Goal: Task Accomplishment & Management: Manage account settings

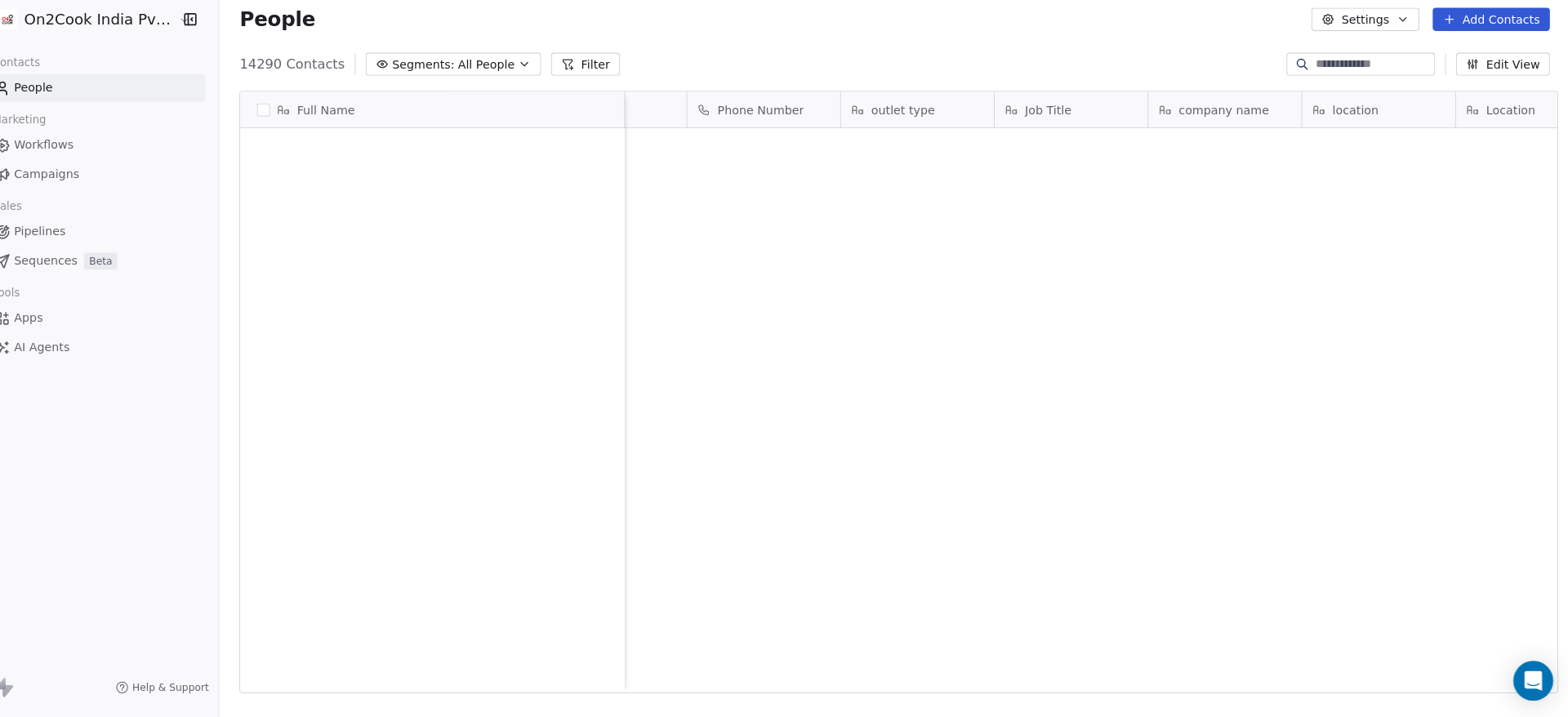
scroll to position [4878, 0]
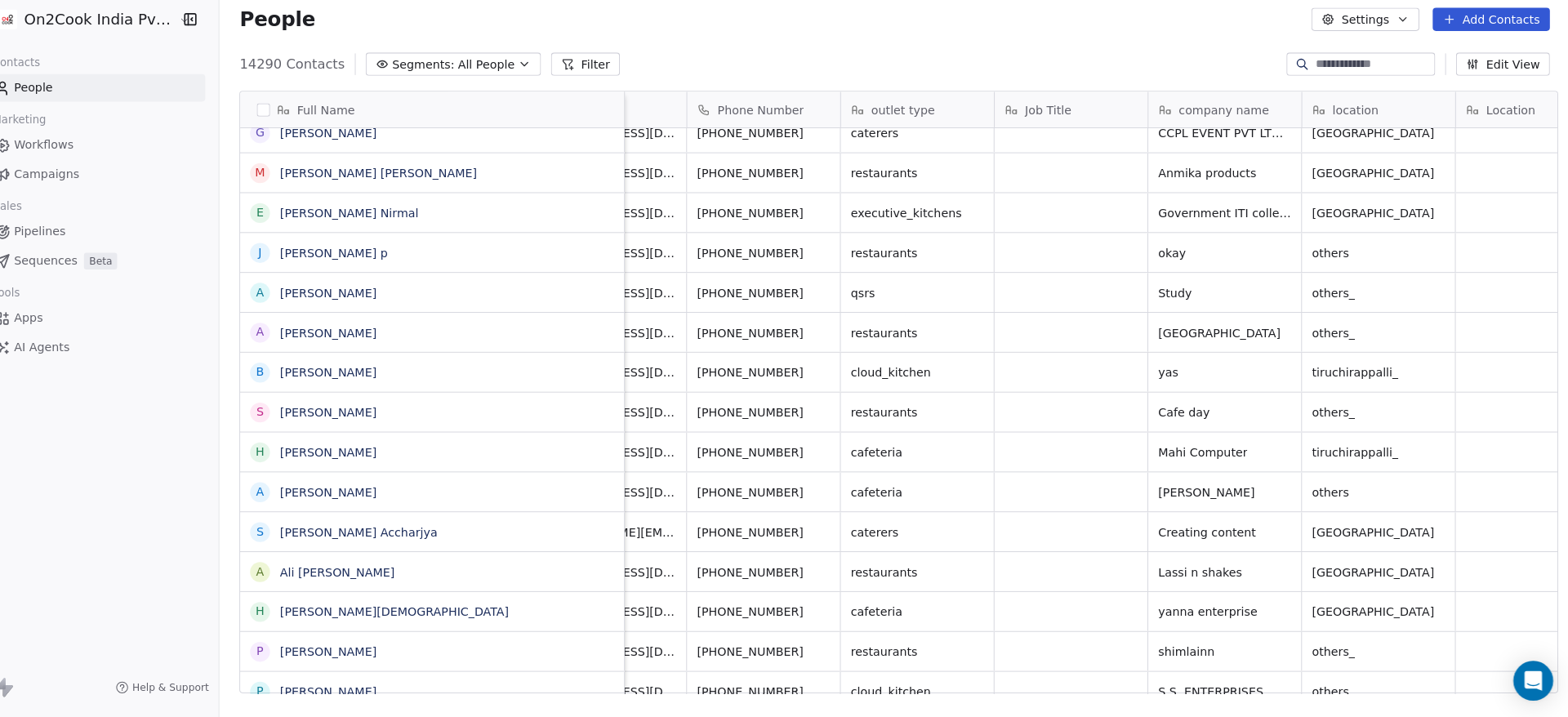
click at [1318, 77] on input at bounding box center [1375, 75] width 114 height 17
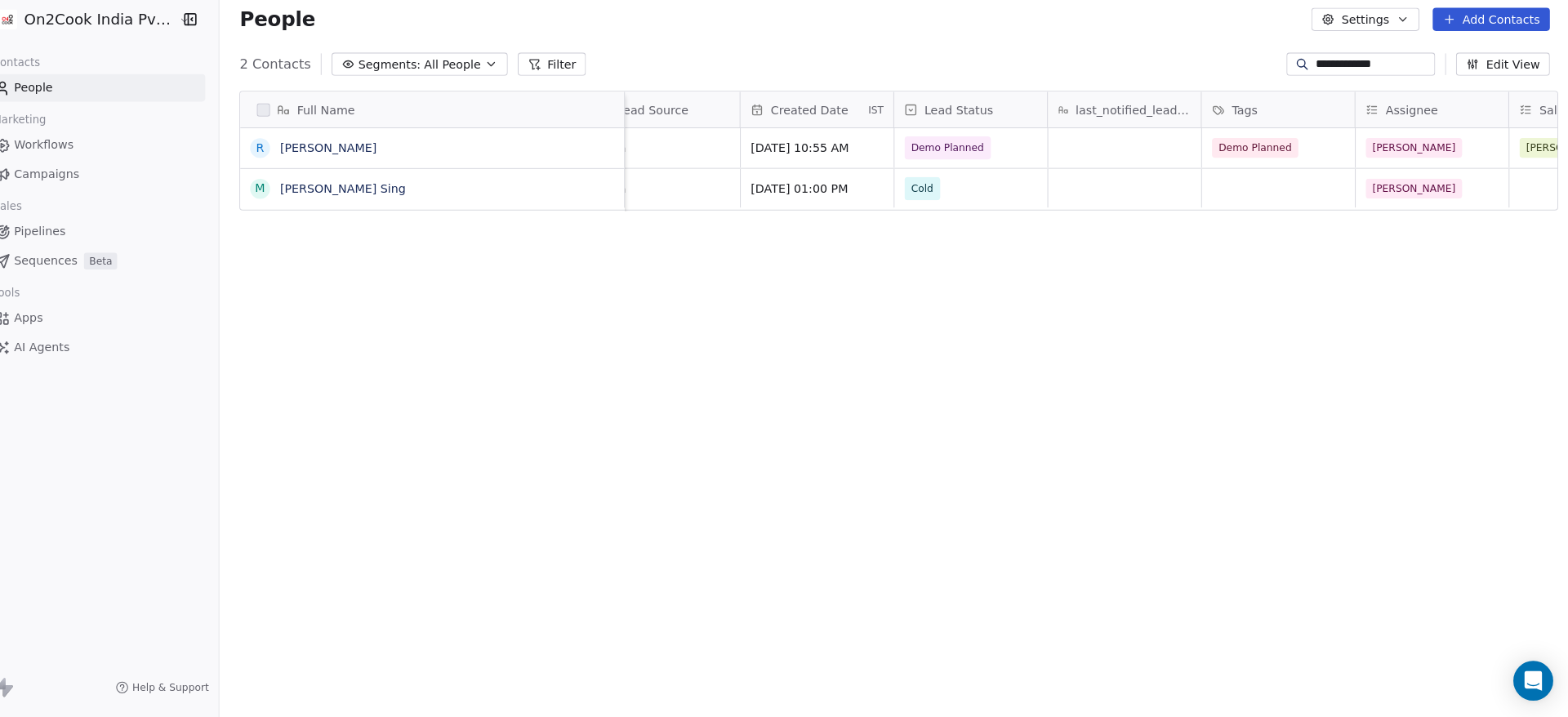
scroll to position [0, 1095]
type input "**********"
click at [969, 159] on span "Demo Planned" at bounding box center [958, 158] width 72 height 17
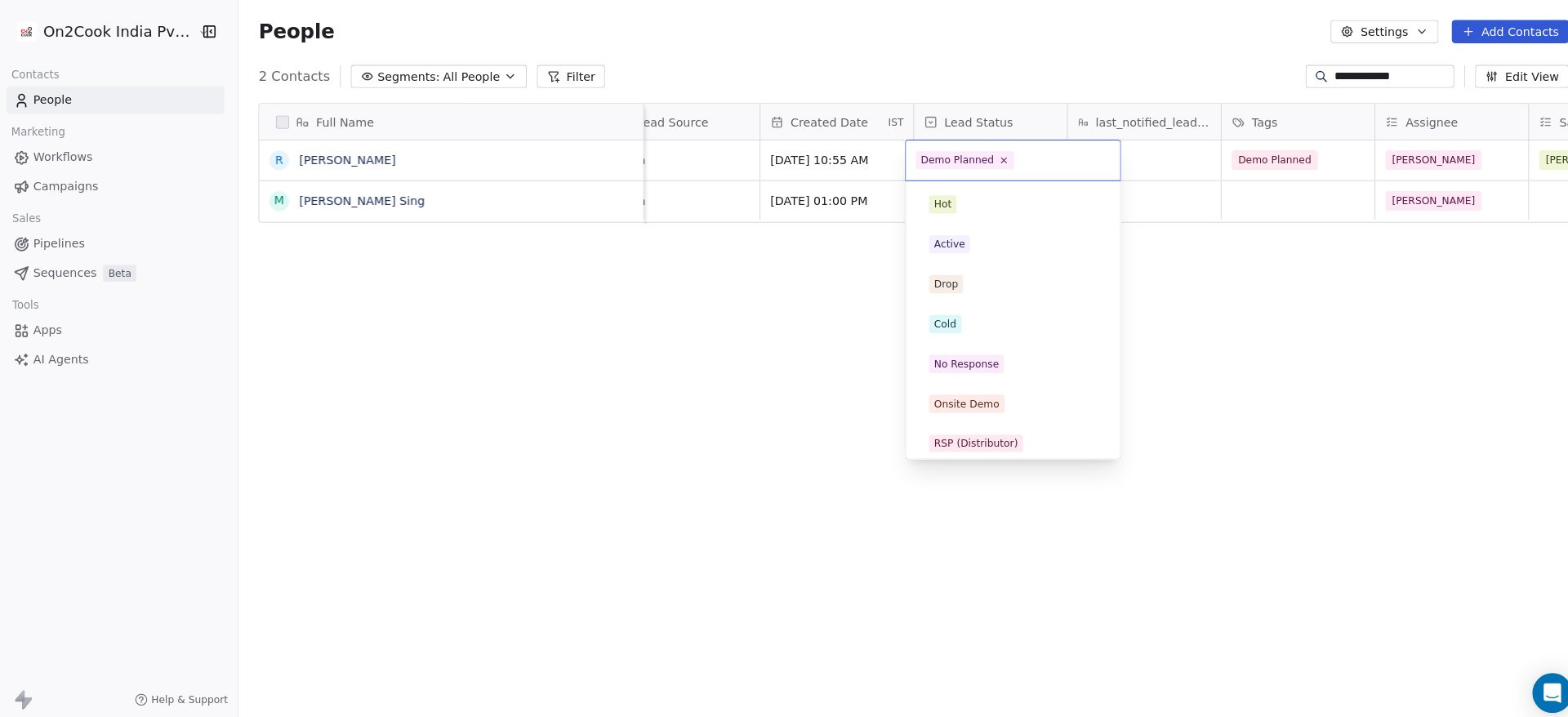
scroll to position [0, 0]
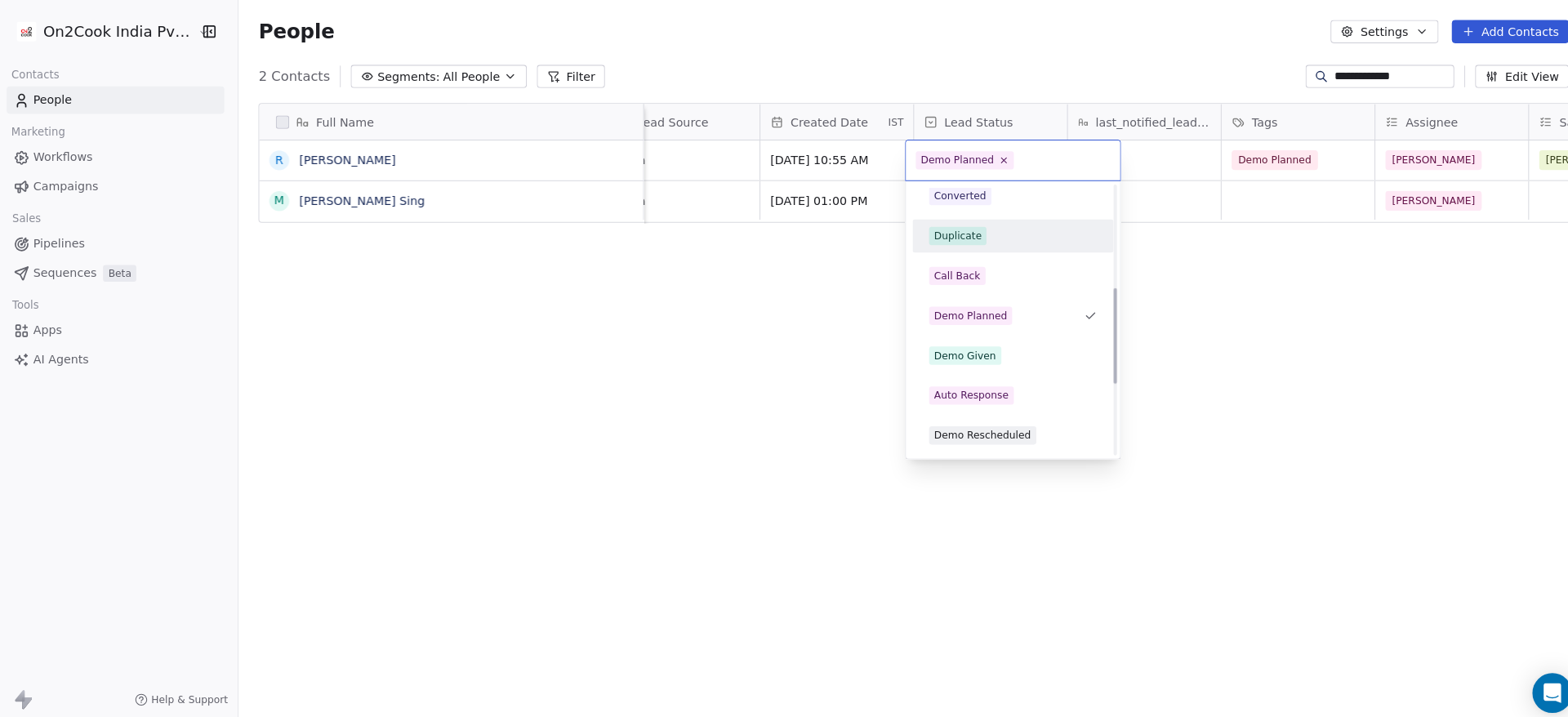
click at [973, 342] on div "Demo Given" at bounding box center [955, 350] width 61 height 15
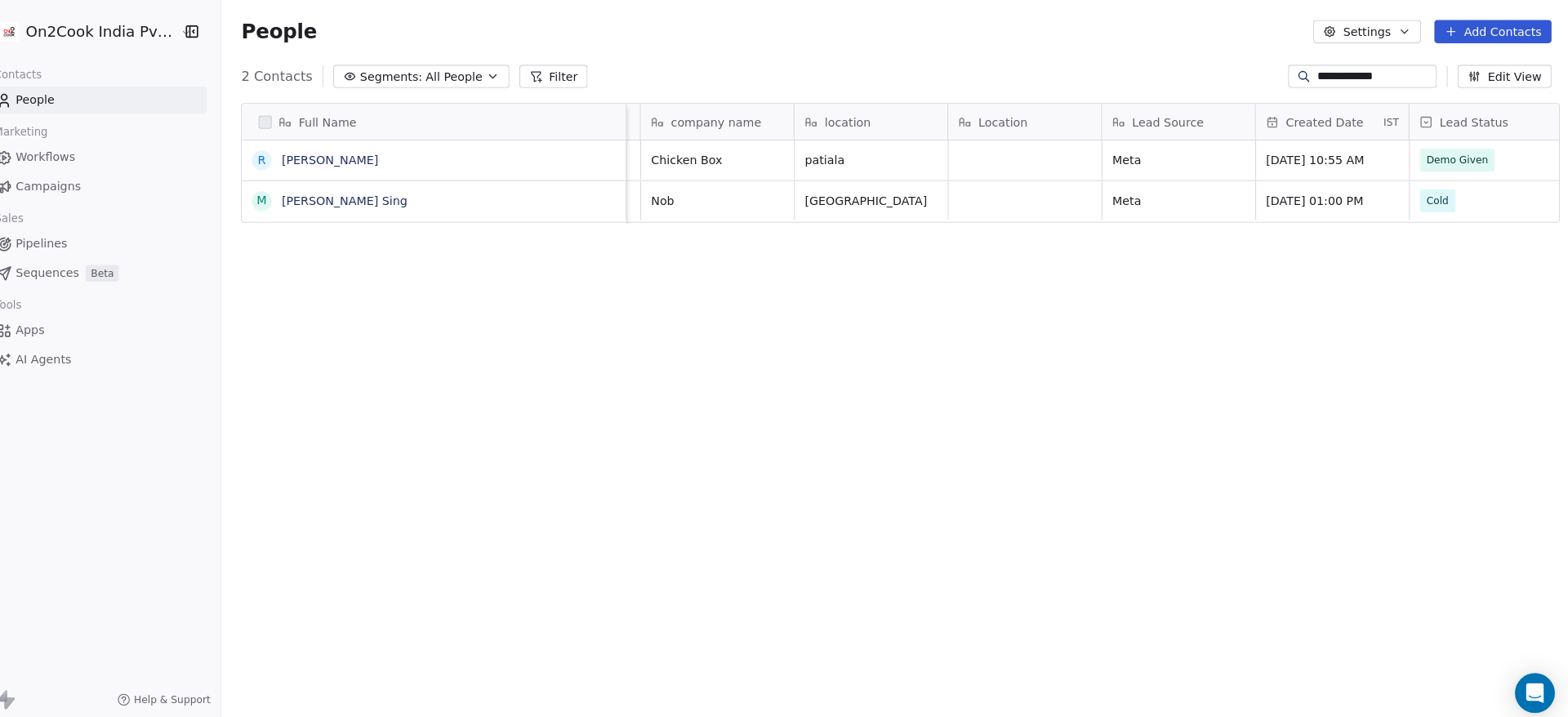
scroll to position [0, 613]
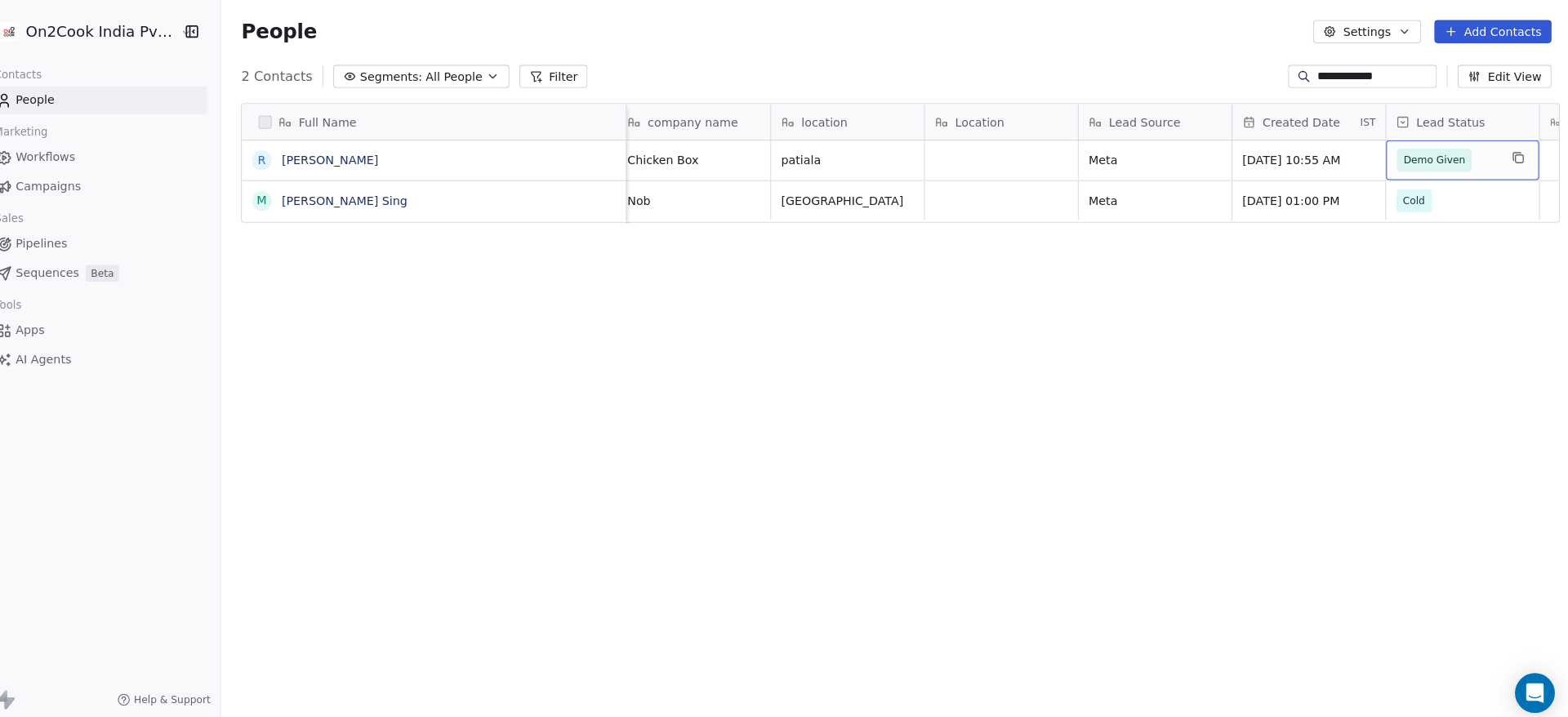
click at [1465, 159] on span "Demo Given" at bounding box center [1446, 157] width 99 height 23
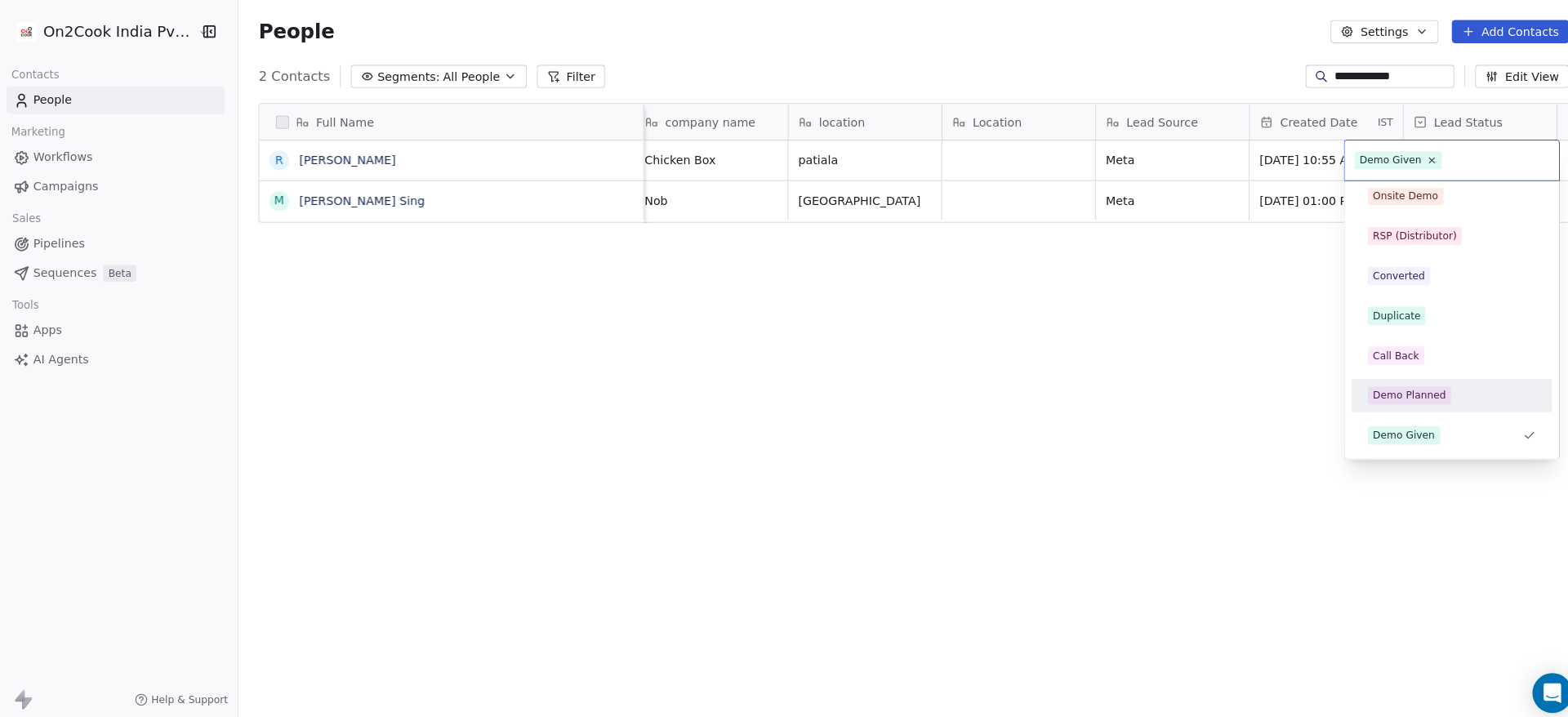
scroll to position [303, 0]
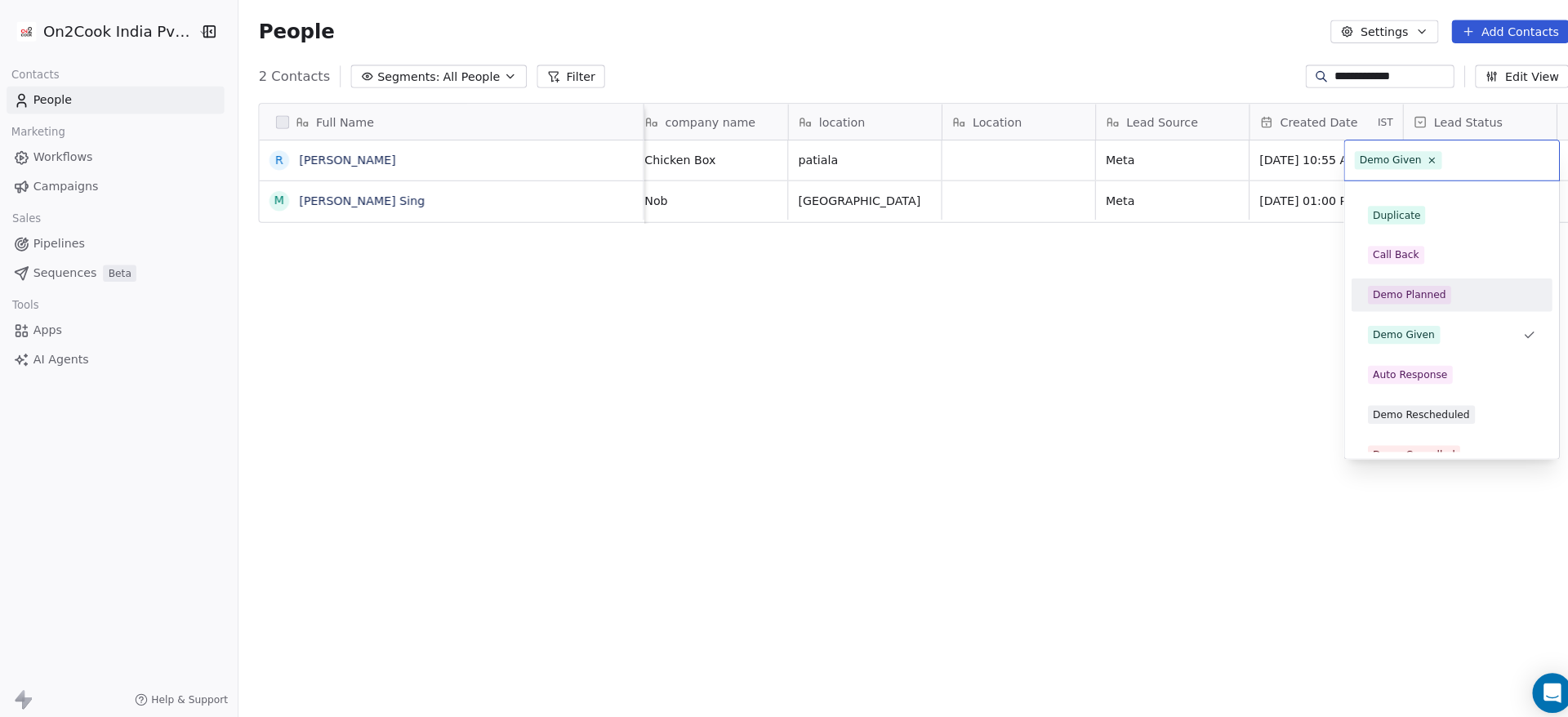
click at [1424, 283] on span "Demo Planned" at bounding box center [1392, 290] width 82 height 18
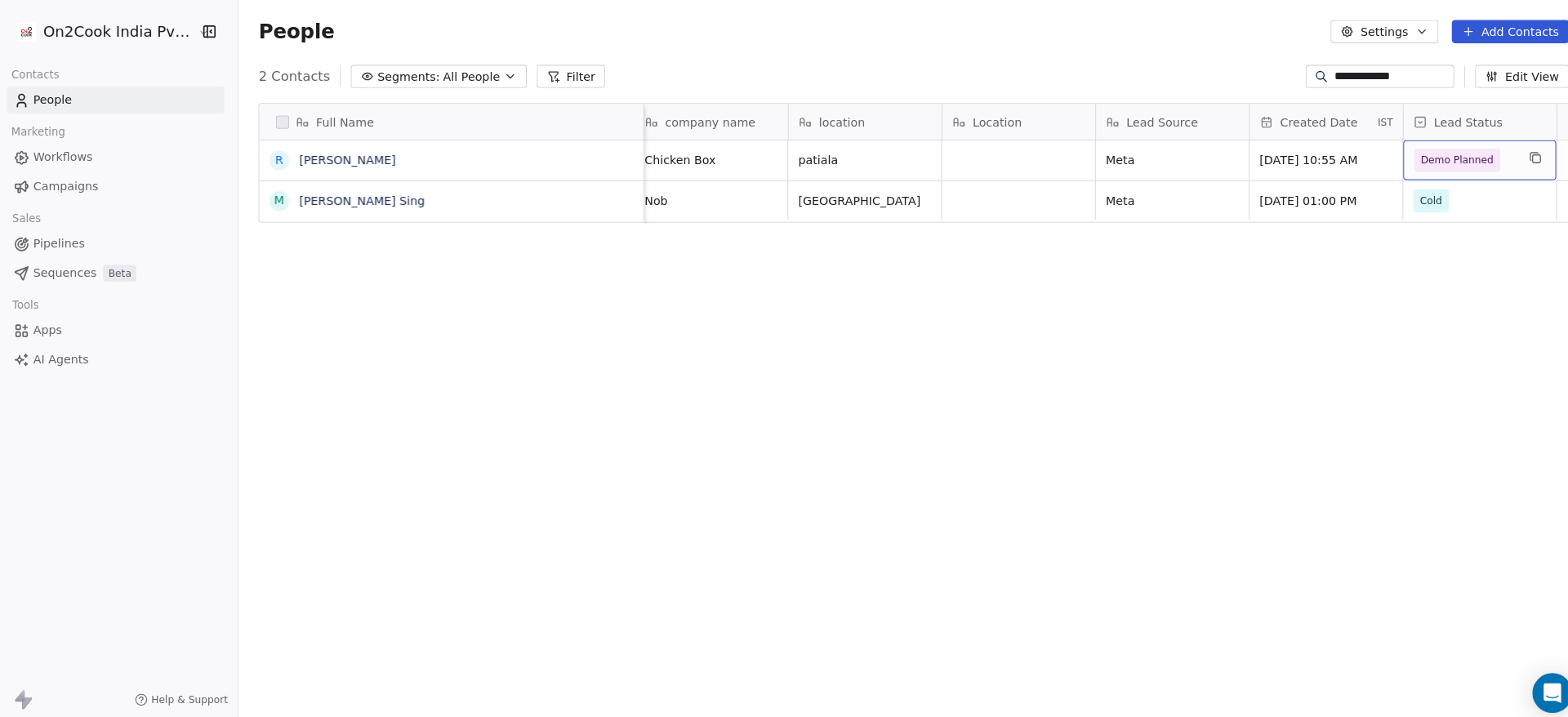
click at [1426, 162] on span "Demo Planned" at bounding box center [1439, 158] width 72 height 17
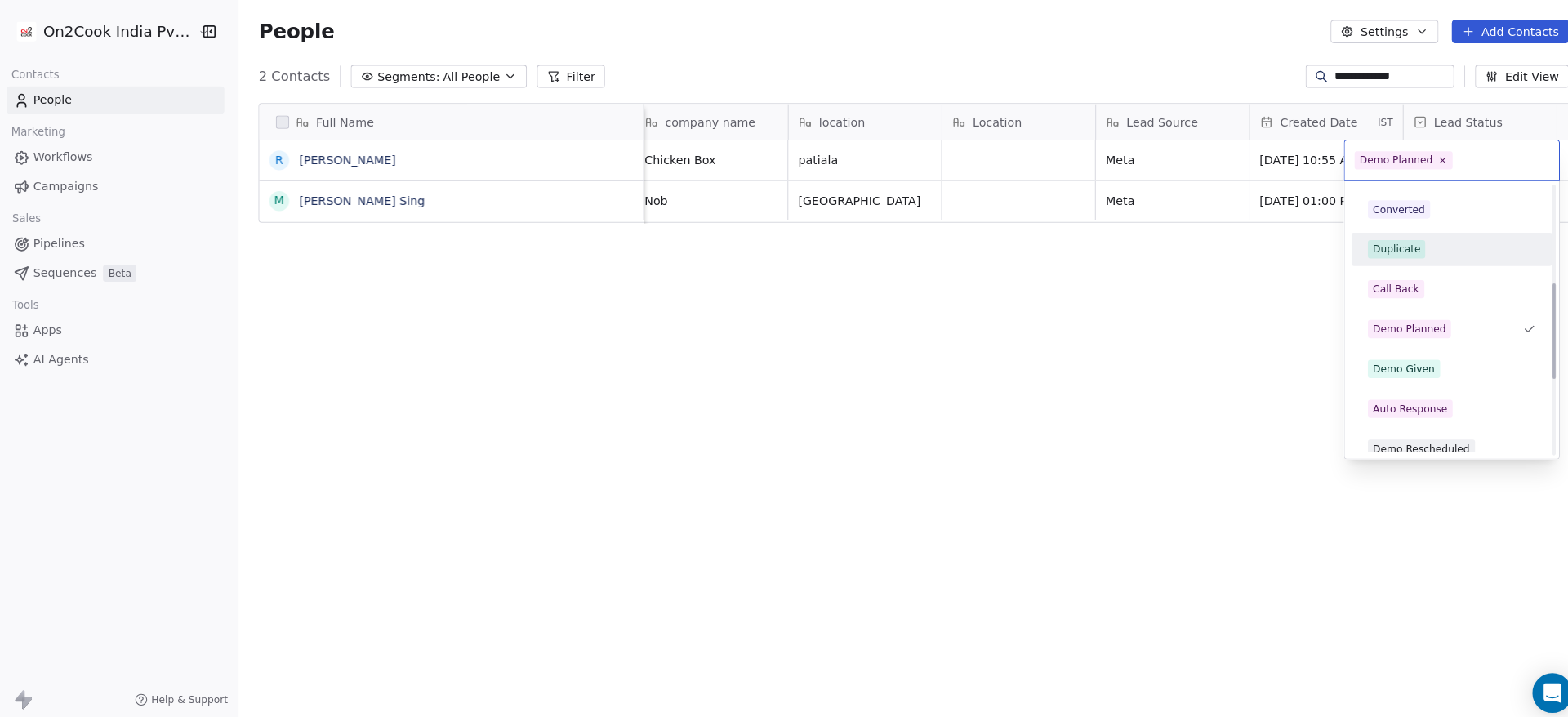
scroll to position [271, 0]
click at [1429, 355] on div "Demo Given" at bounding box center [1434, 361] width 165 height 18
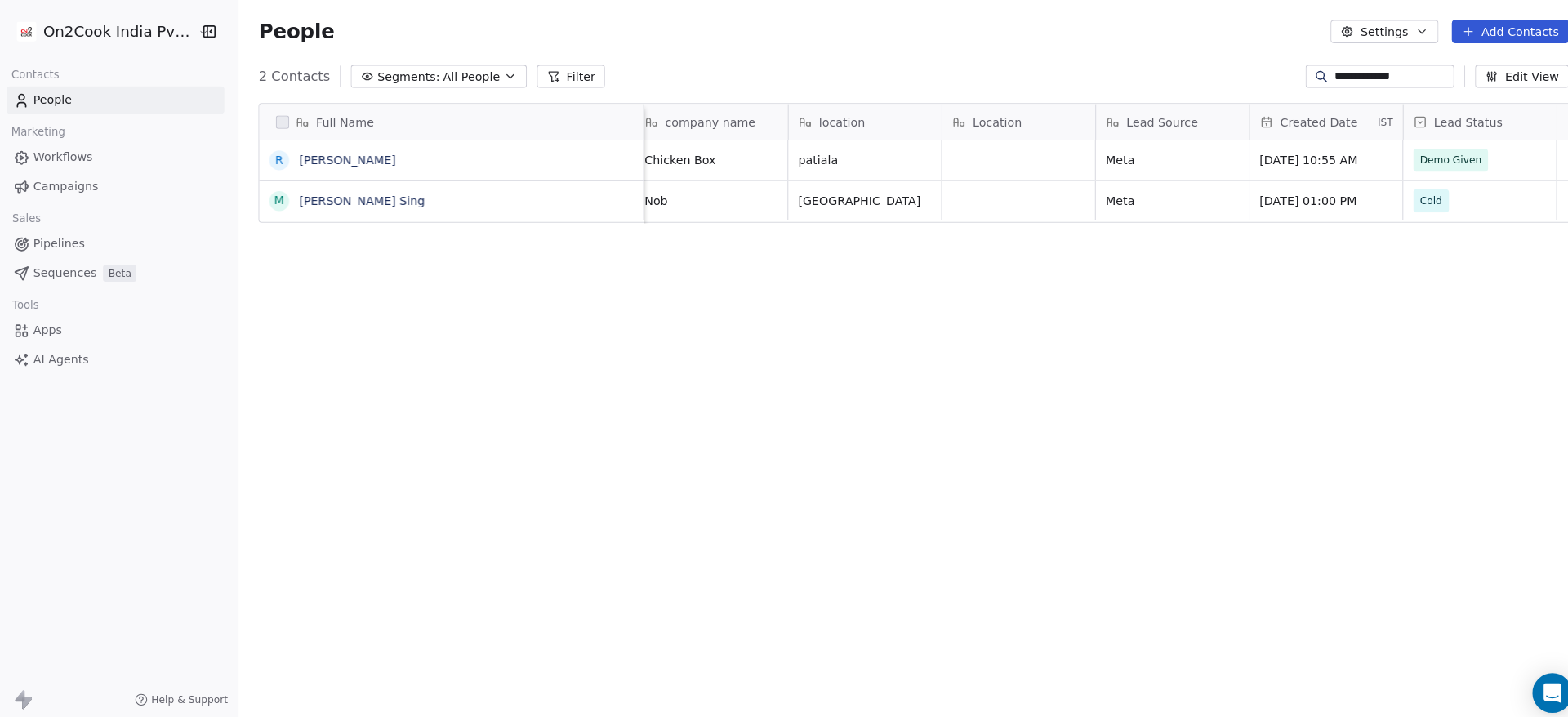
click at [118, 96] on link "People" at bounding box center [120, 98] width 214 height 27
click at [1406, 78] on input "**********" at bounding box center [1375, 75] width 114 height 17
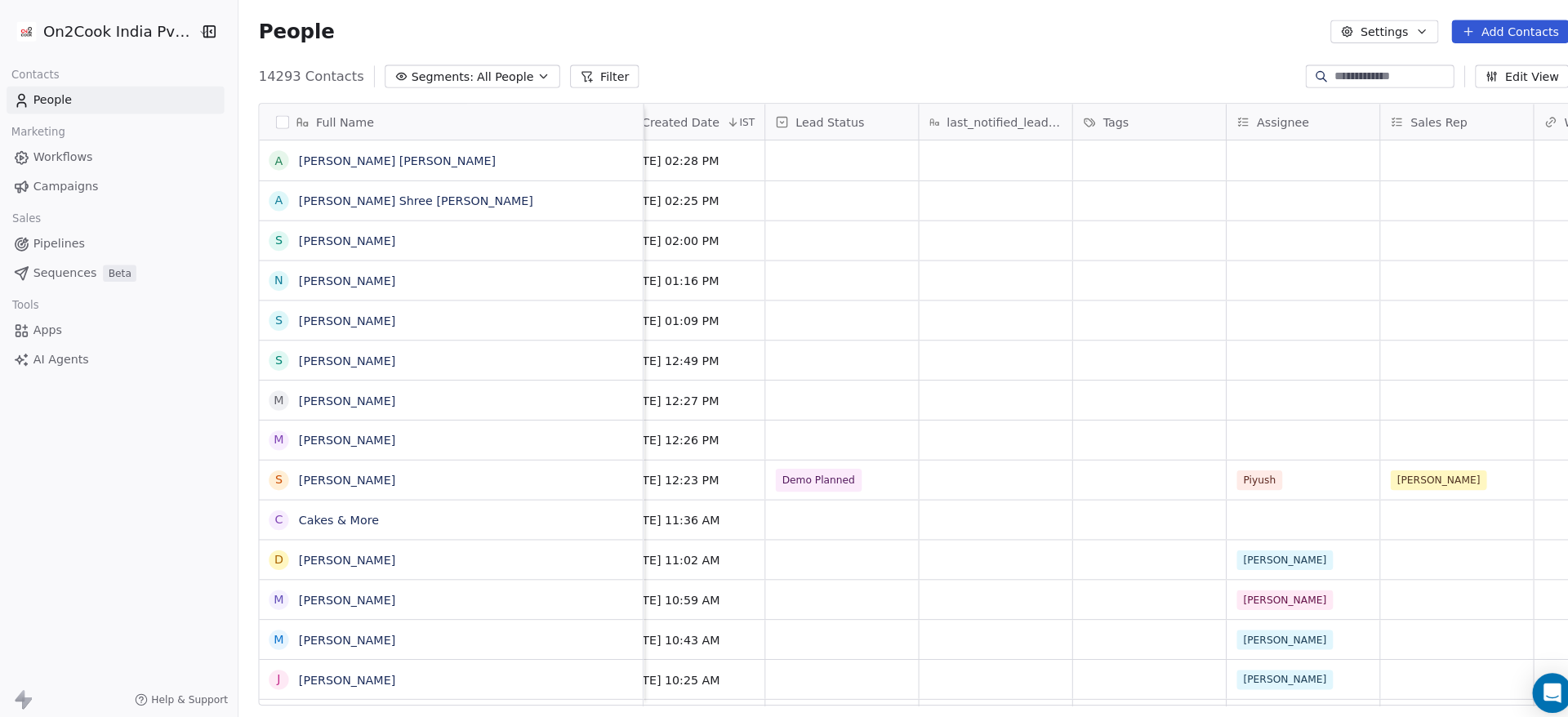
scroll to position [0, 1248]
click at [851, 467] on span "Demo Planned" at bounding box center [812, 472] width 99 height 23
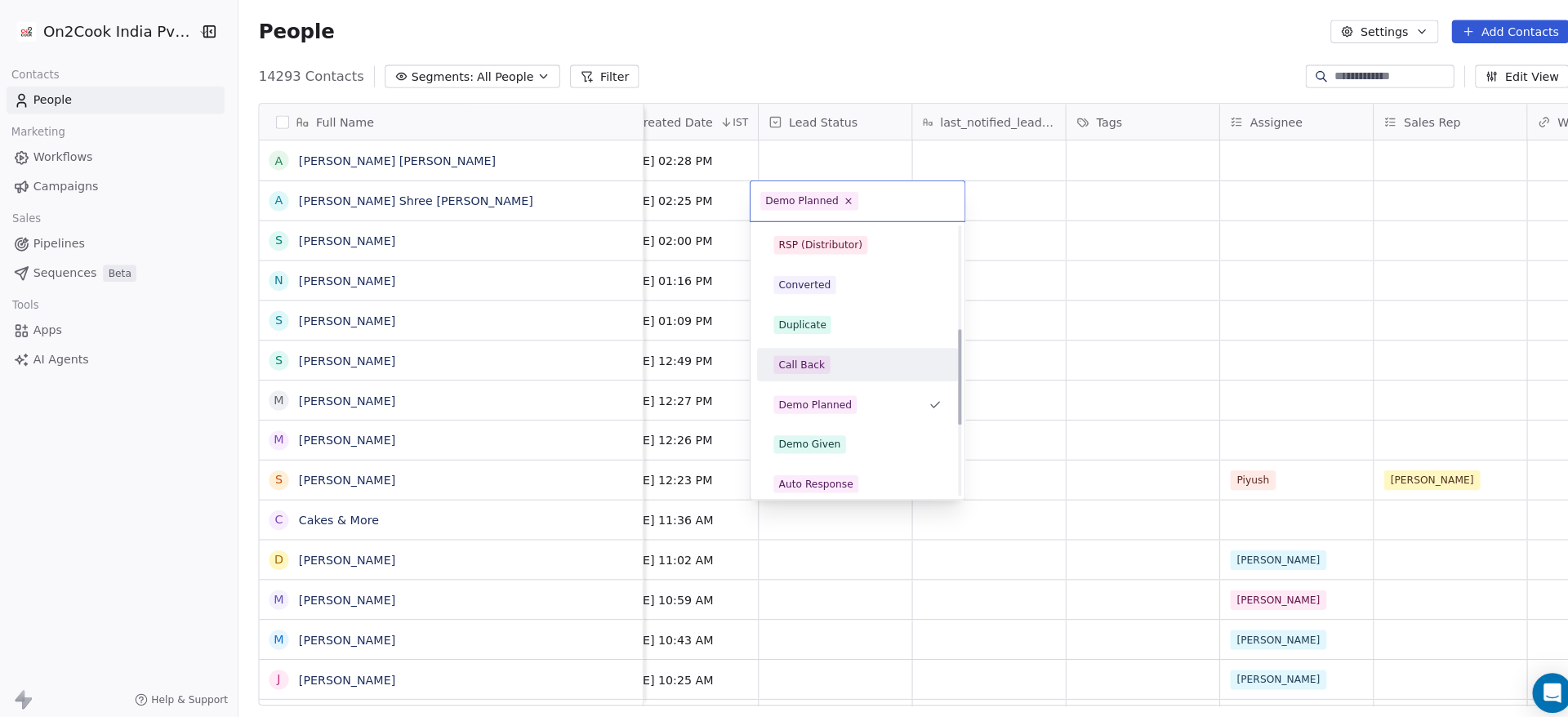
scroll to position [285, 0]
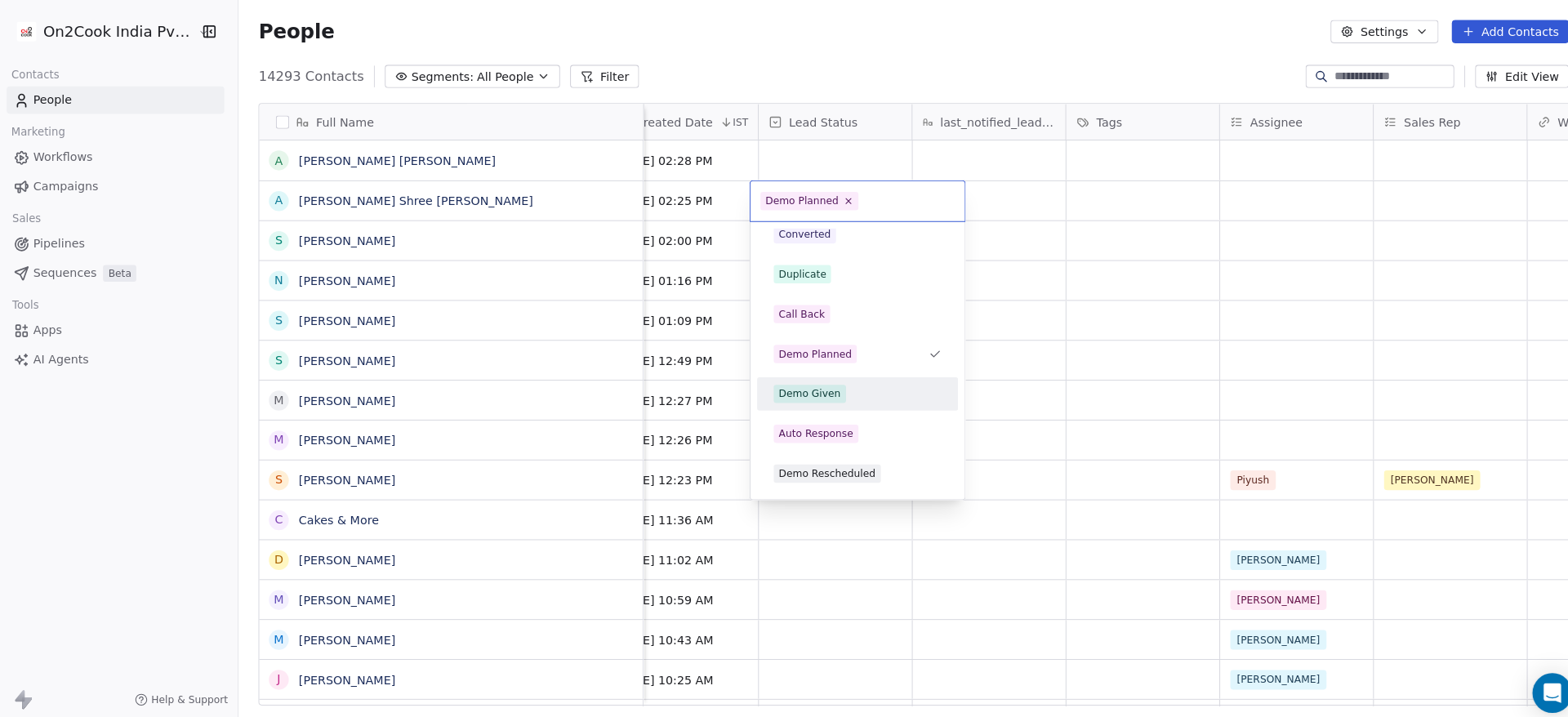
click at [849, 393] on div "Demo Given" at bounding box center [850, 387] width 165 height 18
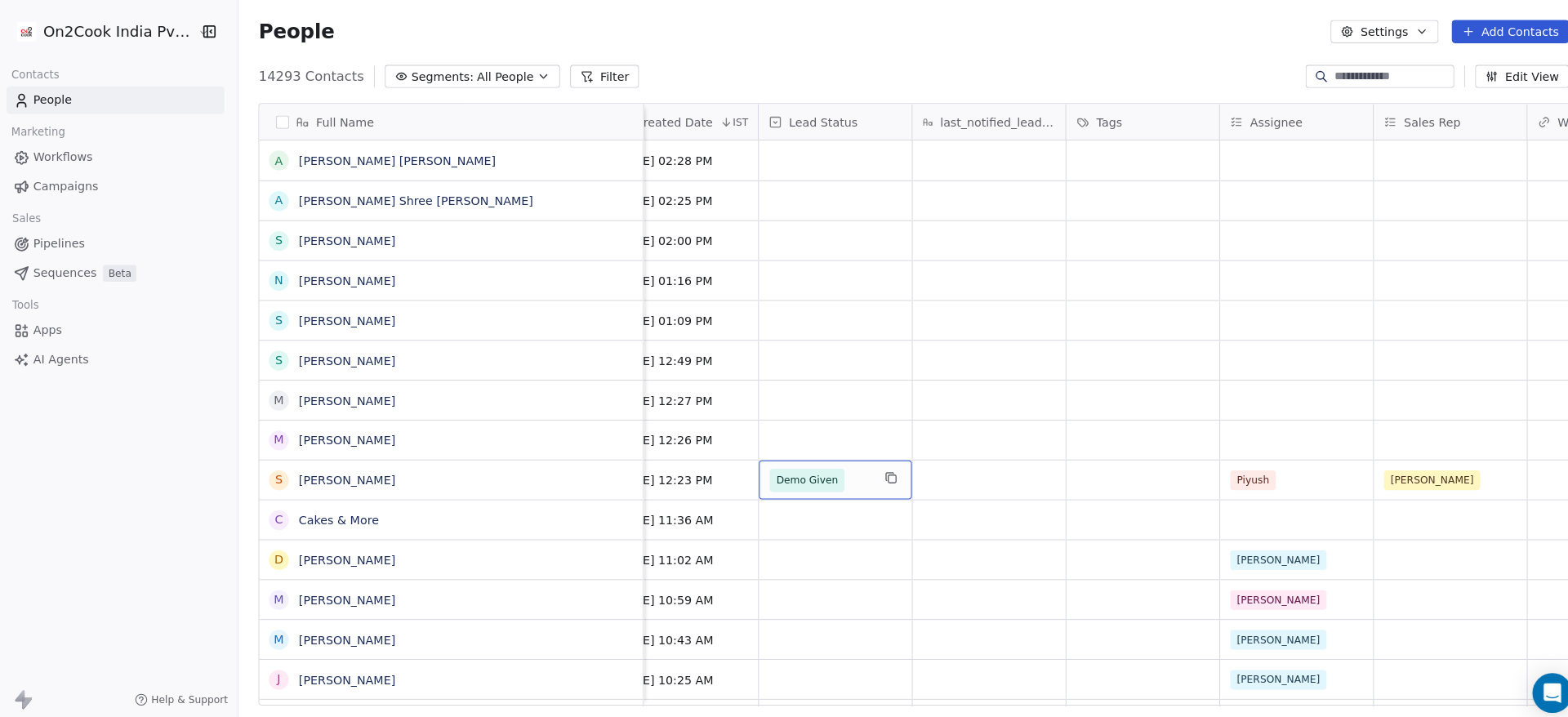
click at [822, 469] on span "Demo Given" at bounding box center [799, 472] width 73 height 23
click at [806, 474] on span "Demo Given" at bounding box center [799, 472] width 60 height 17
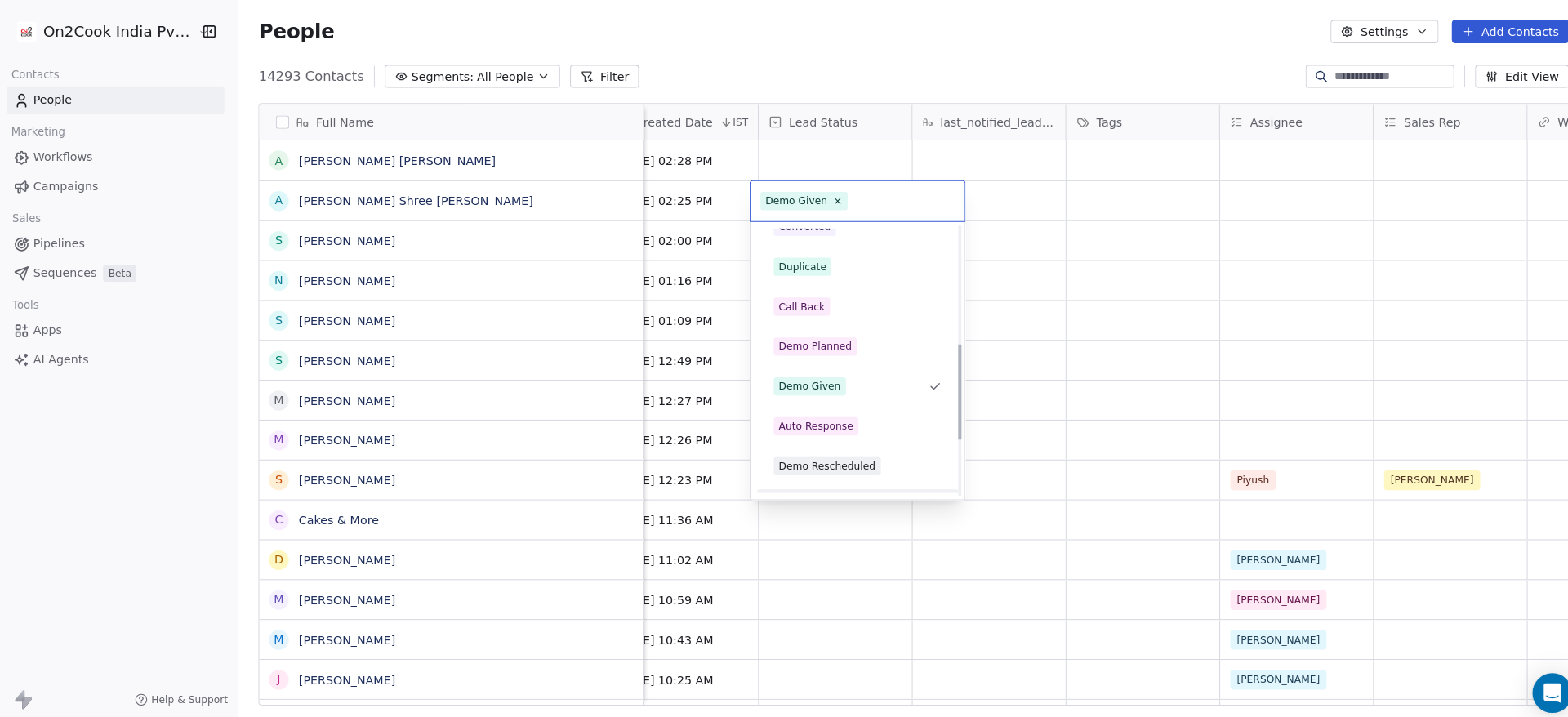
scroll to position [325, 0]
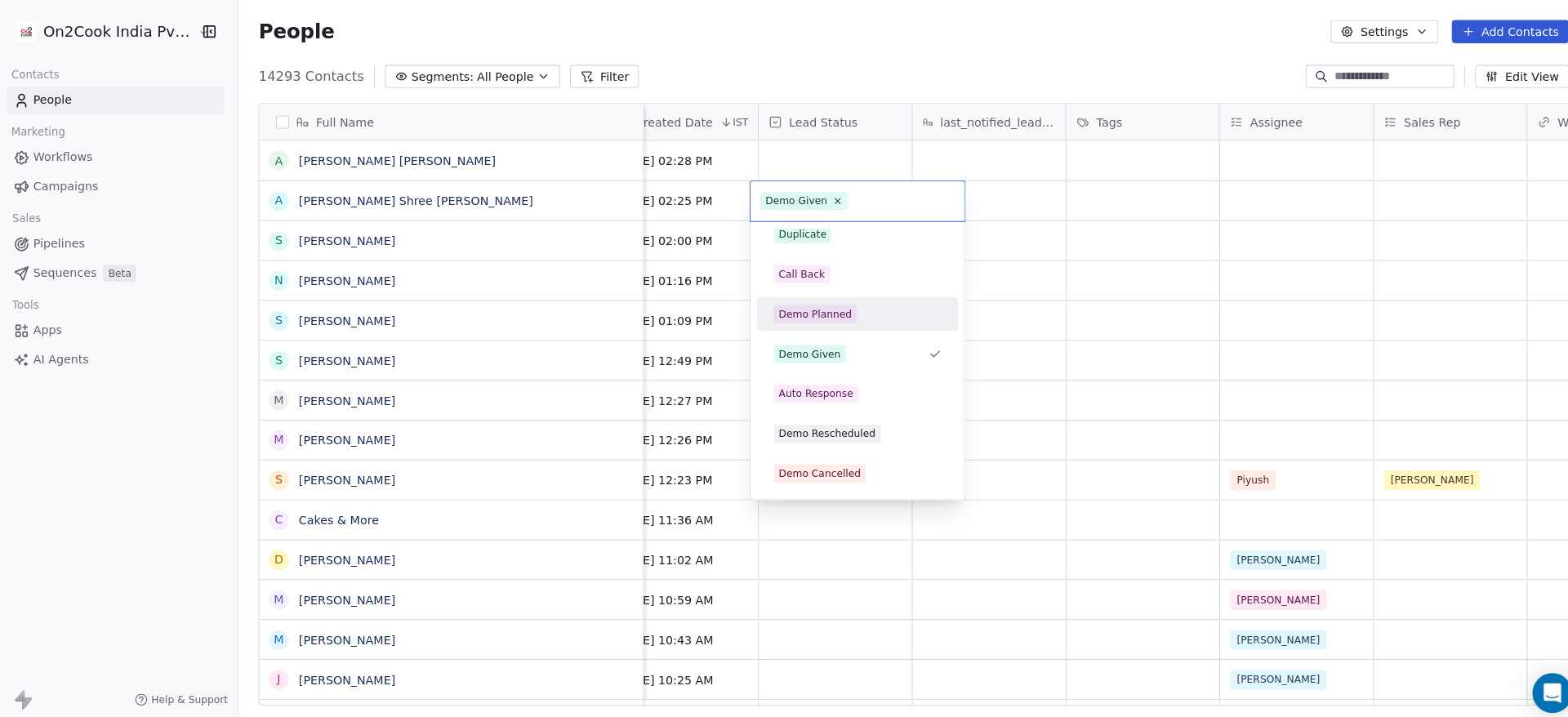
click at [841, 314] on span "Demo Planned" at bounding box center [808, 309] width 82 height 18
